Goal: Navigation & Orientation: Find specific page/section

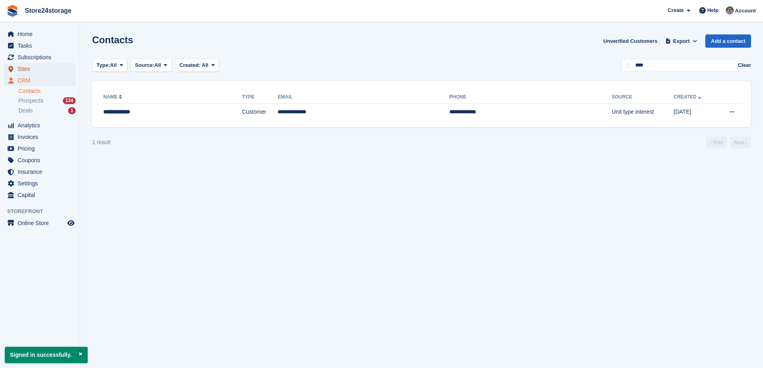
click at [40, 70] on span "Sites" at bounding box center [42, 68] width 48 height 11
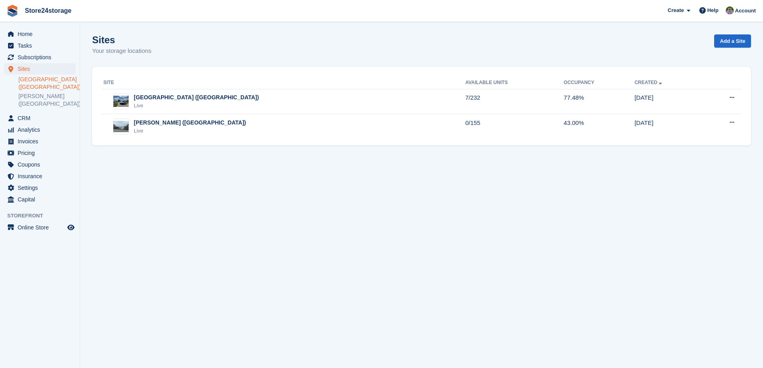
click at [53, 80] on link "[GEOGRAPHIC_DATA] ([GEOGRAPHIC_DATA])" at bounding box center [46, 83] width 57 height 15
